Goal: Transaction & Acquisition: Purchase product/service

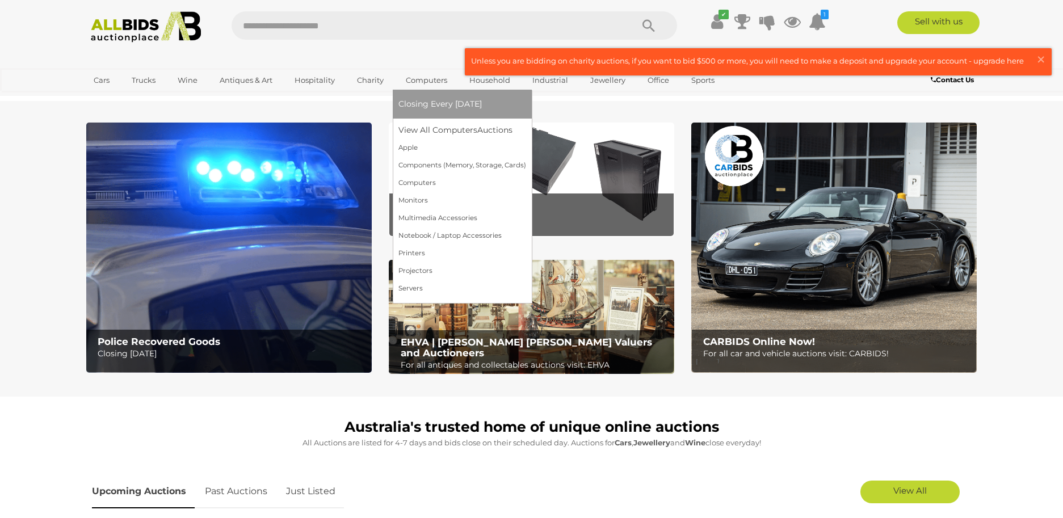
click at [411, 77] on link "Computers" at bounding box center [427, 80] width 56 height 19
click at [416, 267] on link "Projectors" at bounding box center [463, 271] width 128 height 18
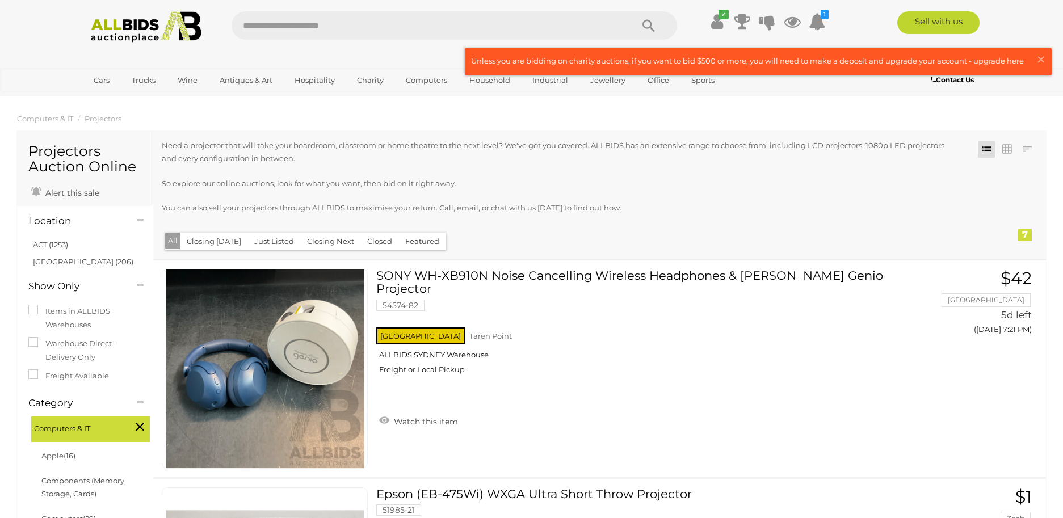
scroll to position [170, 0]
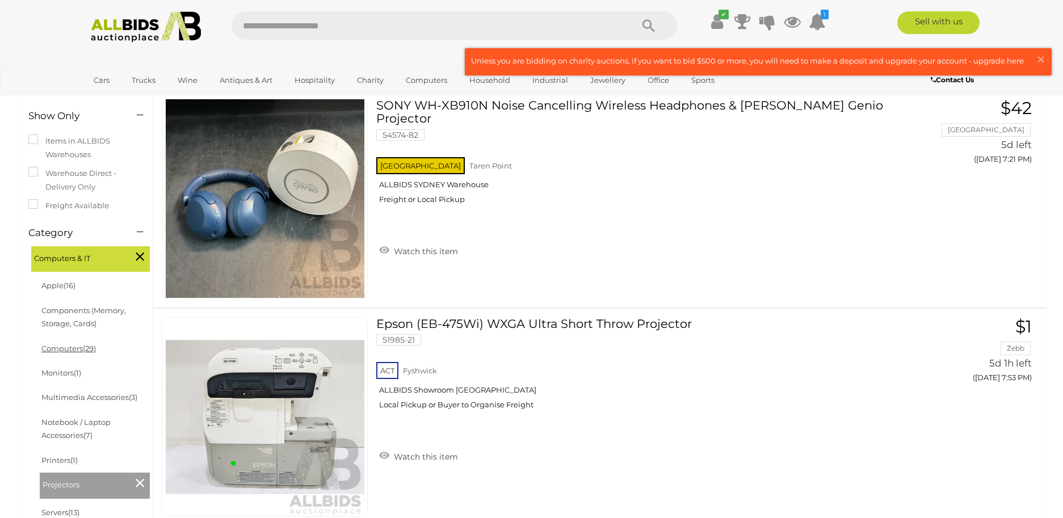
click at [78, 347] on link "Computers (29)" at bounding box center [68, 348] width 55 height 9
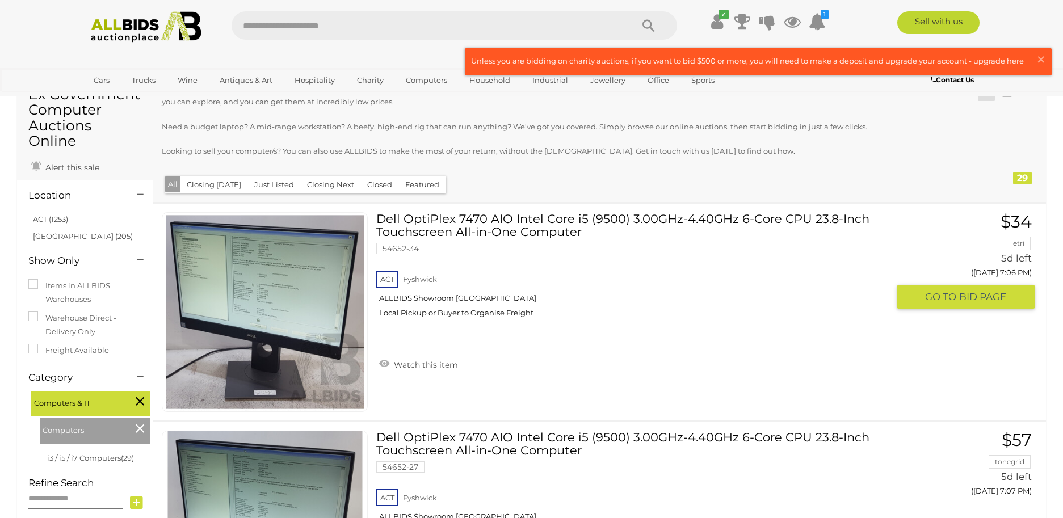
scroll to position [170, 0]
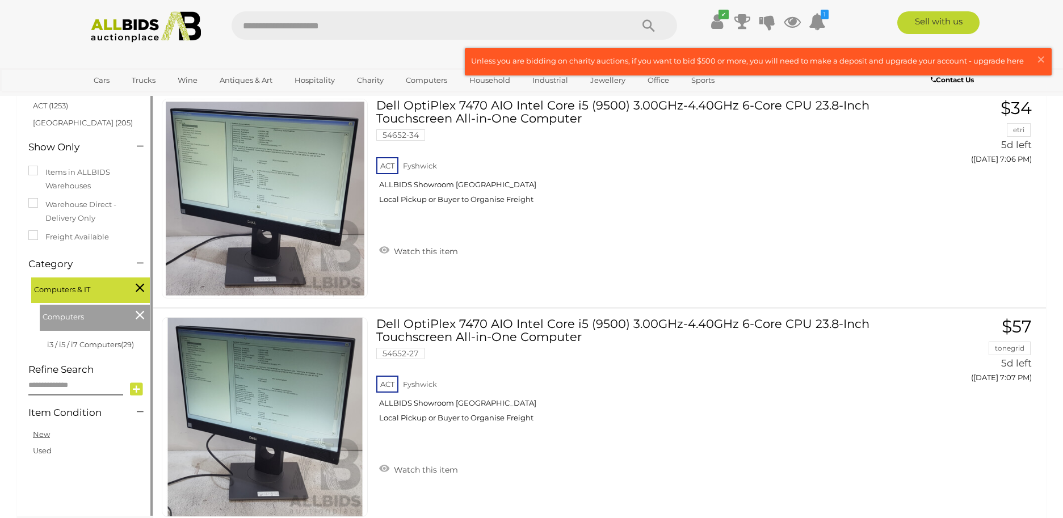
click at [39, 436] on link "New" at bounding box center [41, 434] width 17 height 9
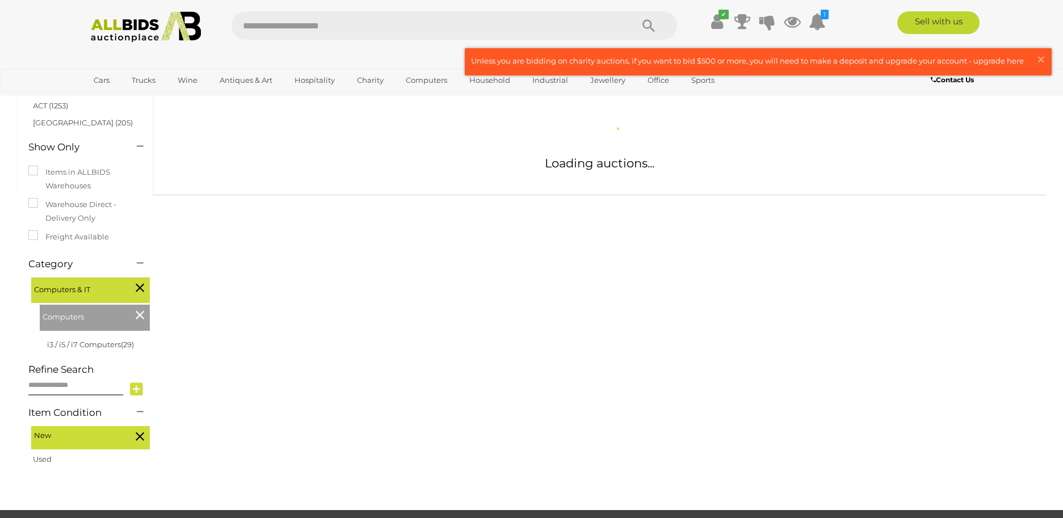
scroll to position [145, 0]
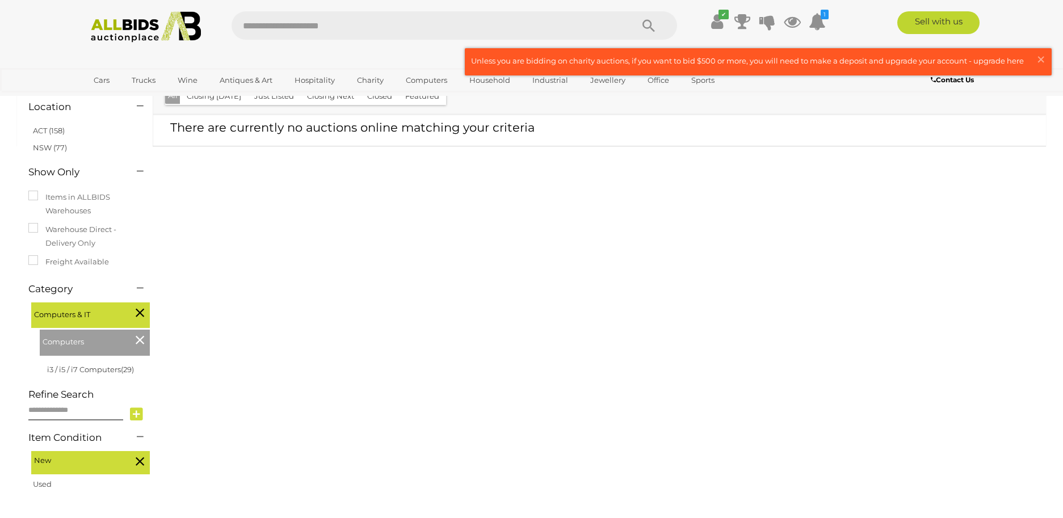
scroll to position [202, 0]
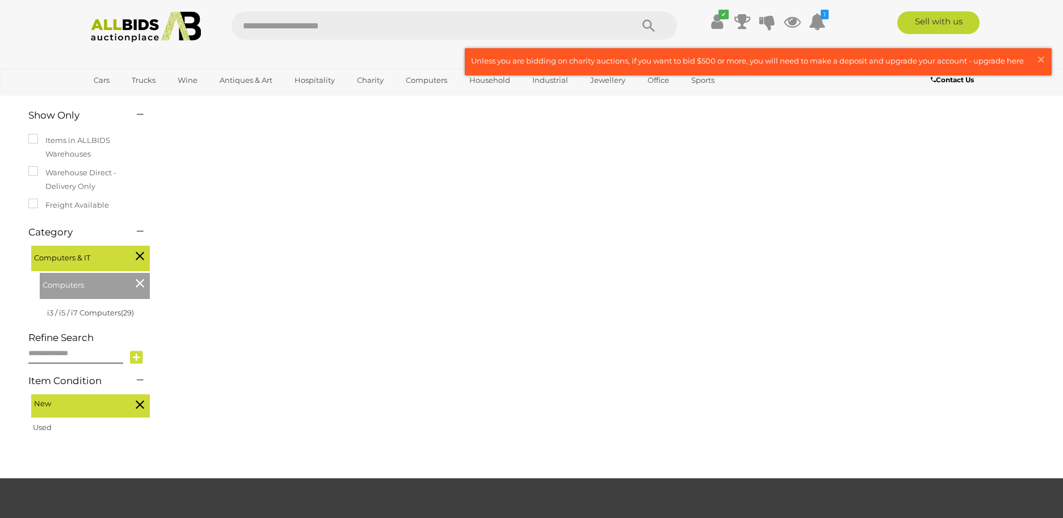
click at [140, 405] on icon at bounding box center [140, 404] width 9 height 15
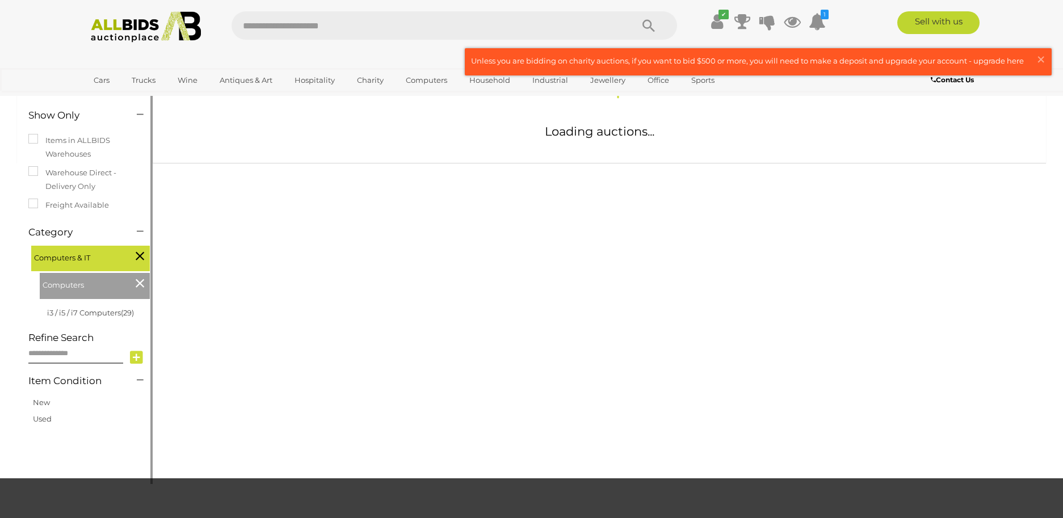
scroll to position [145, 0]
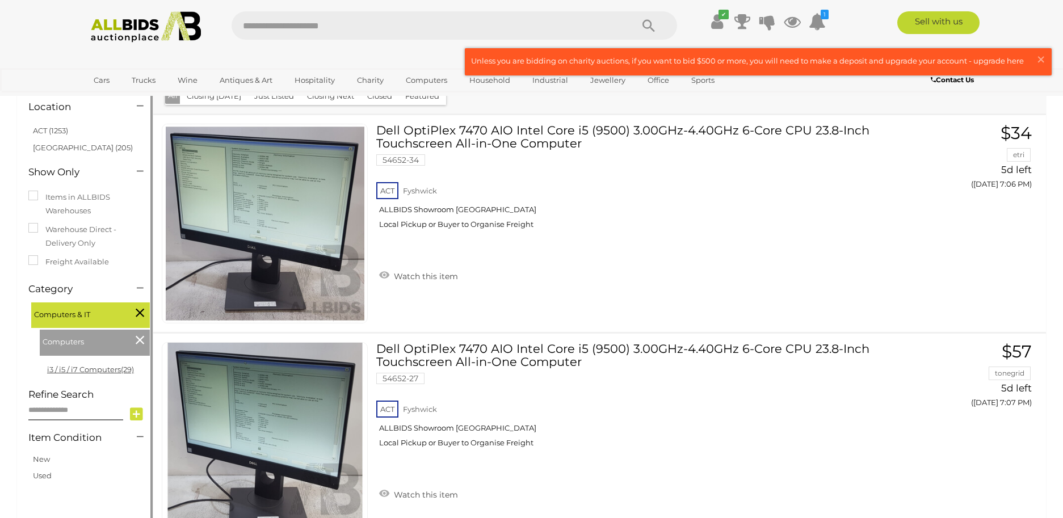
click at [123, 370] on span "(29)" at bounding box center [127, 369] width 13 height 9
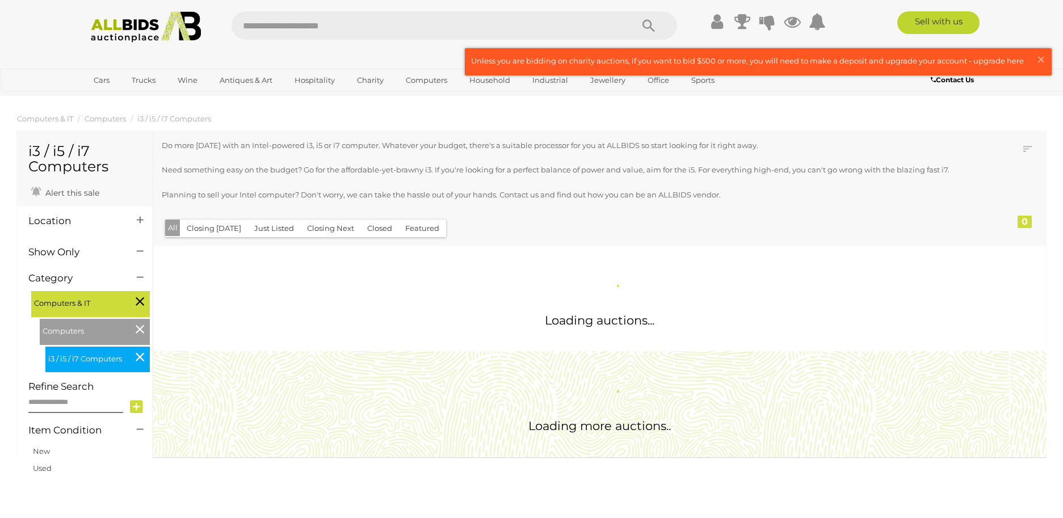
scroll to position [170, 0]
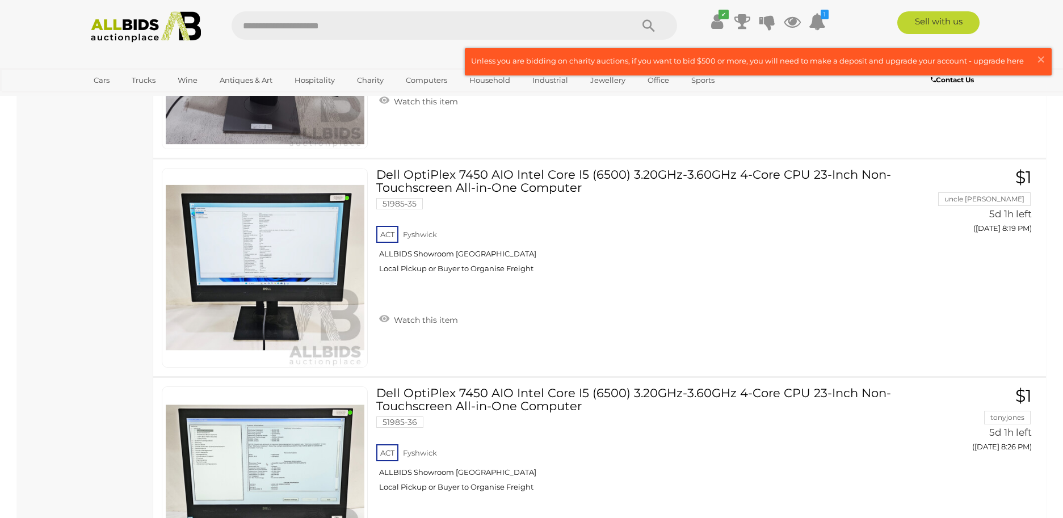
scroll to position [3407, 0]
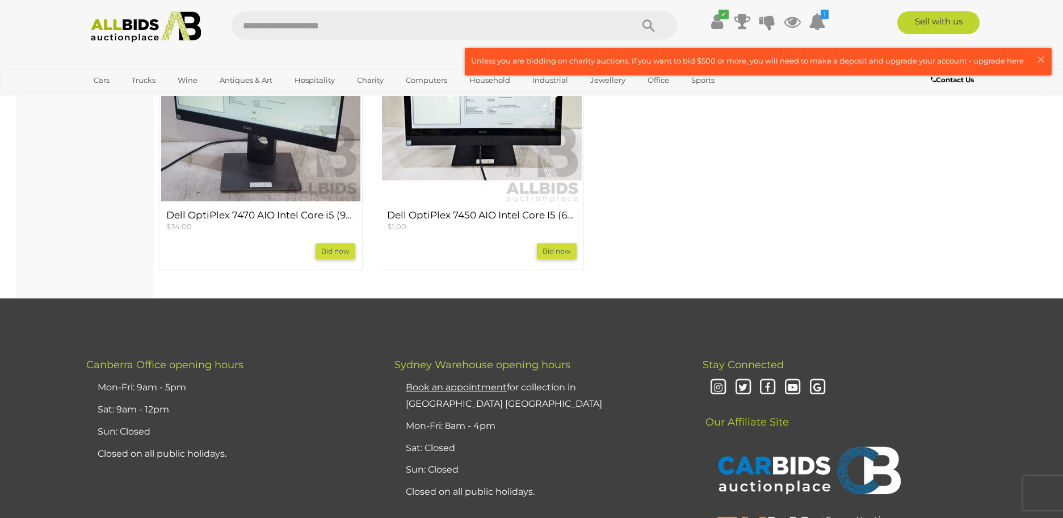
scroll to position [1079, 0]
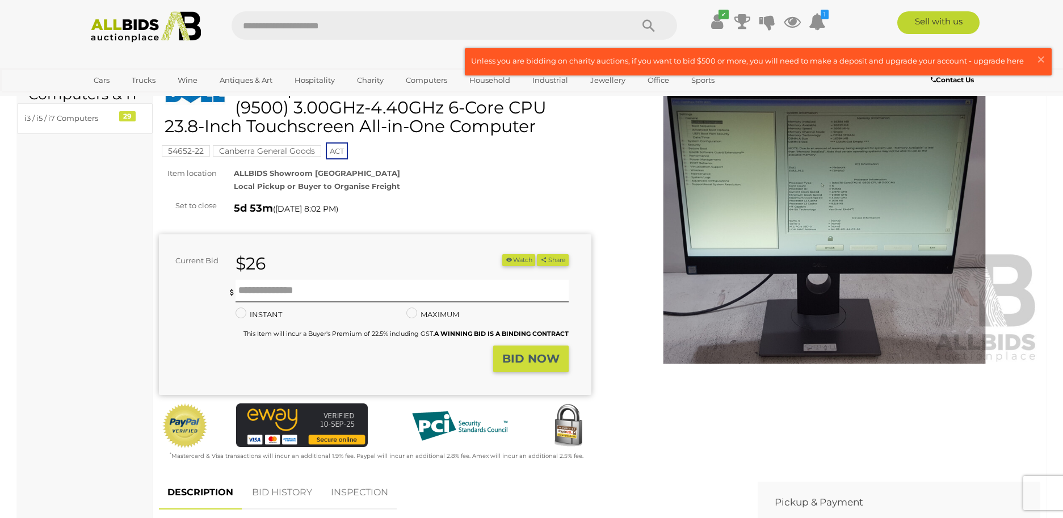
scroll to position [0, 0]
